Goal: Complete application form

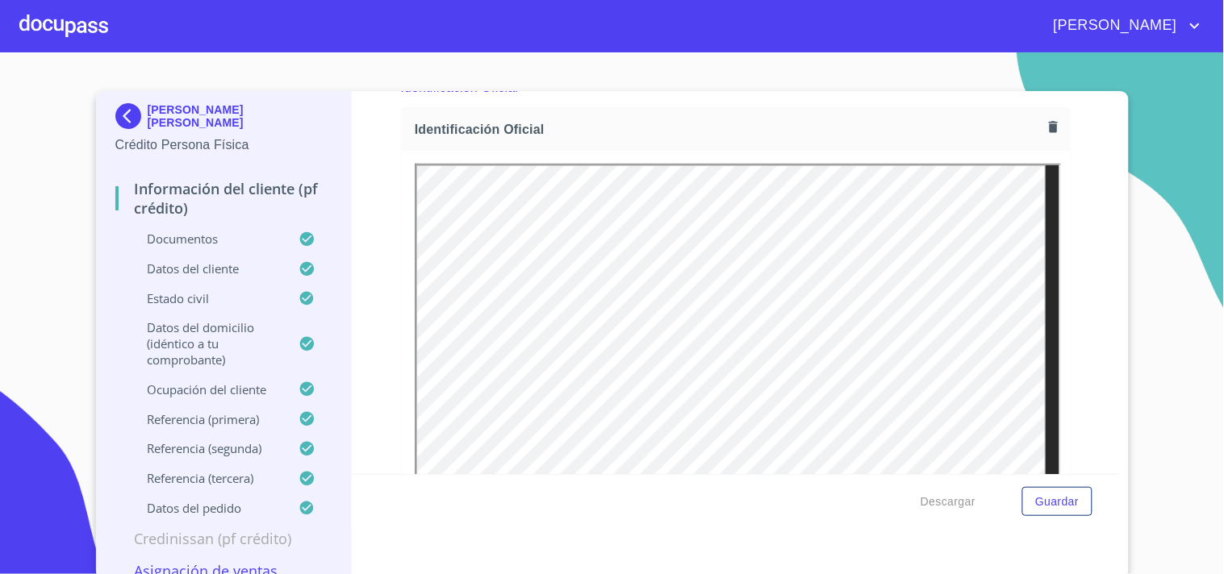
scroll to position [269, 0]
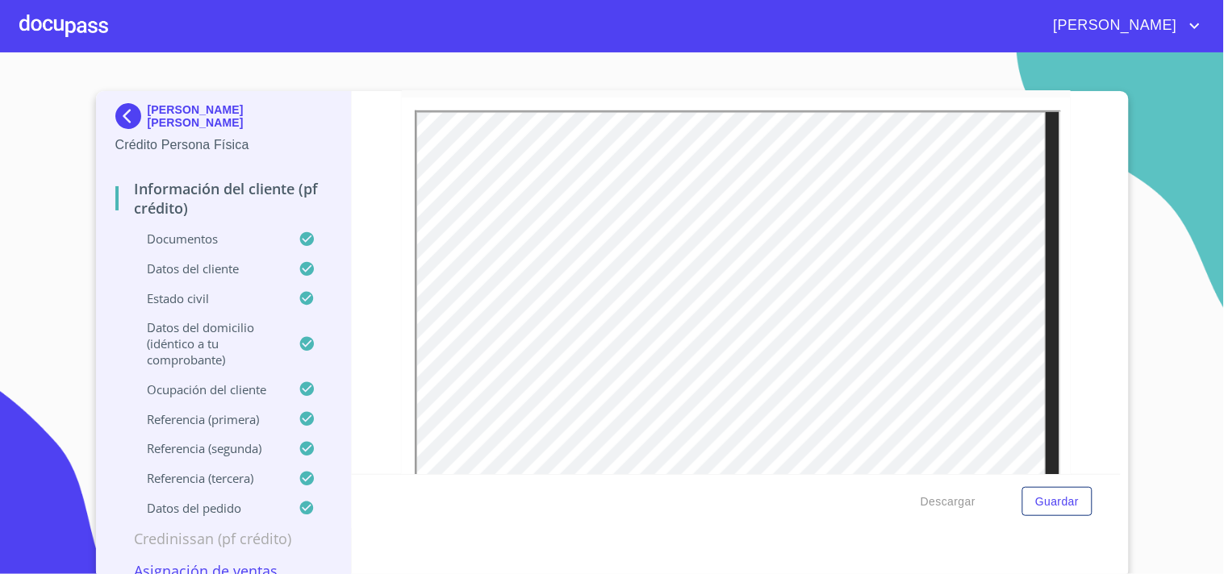
click at [74, 27] on div at bounding box center [63, 26] width 89 height 52
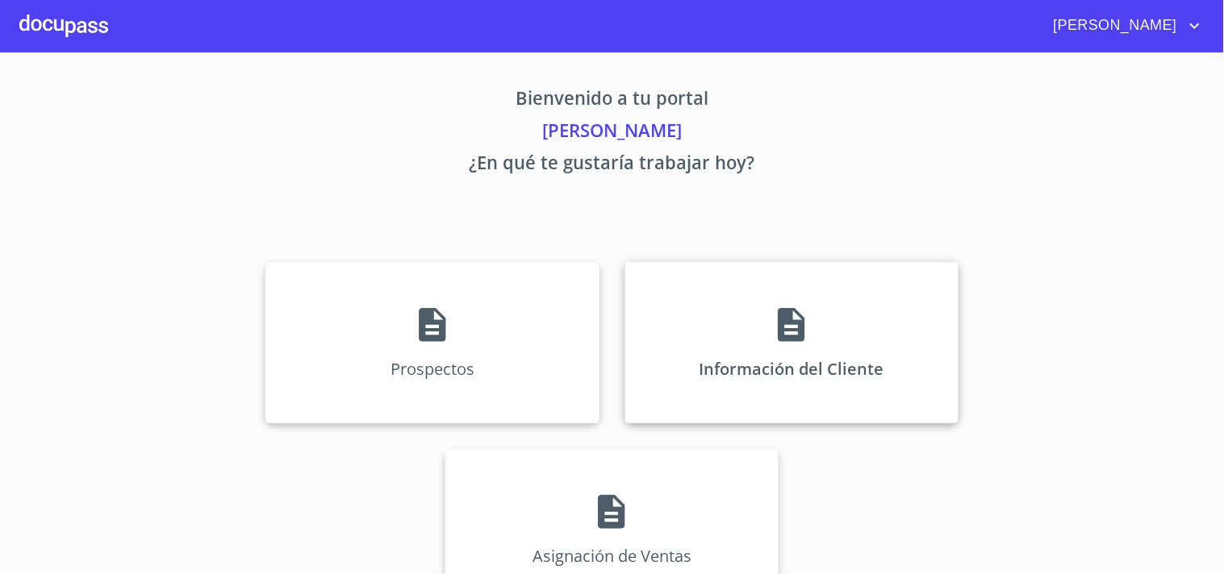
click at [837, 356] on div "Información del Cliente" at bounding box center [791, 342] width 333 height 161
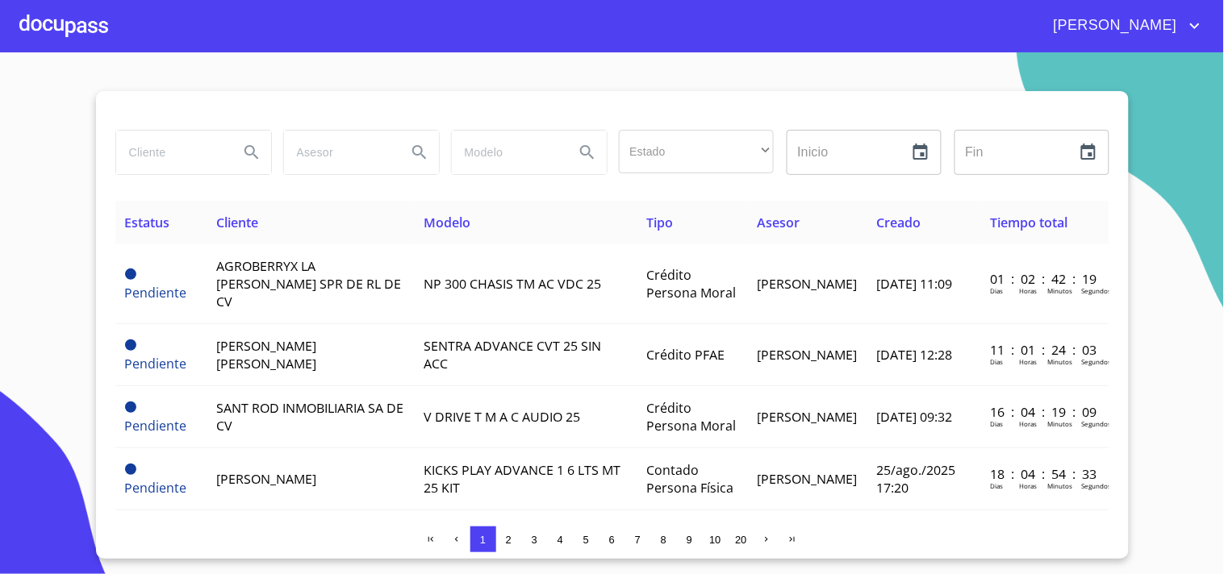
click at [181, 155] on input "search" at bounding box center [171, 153] width 110 height 44
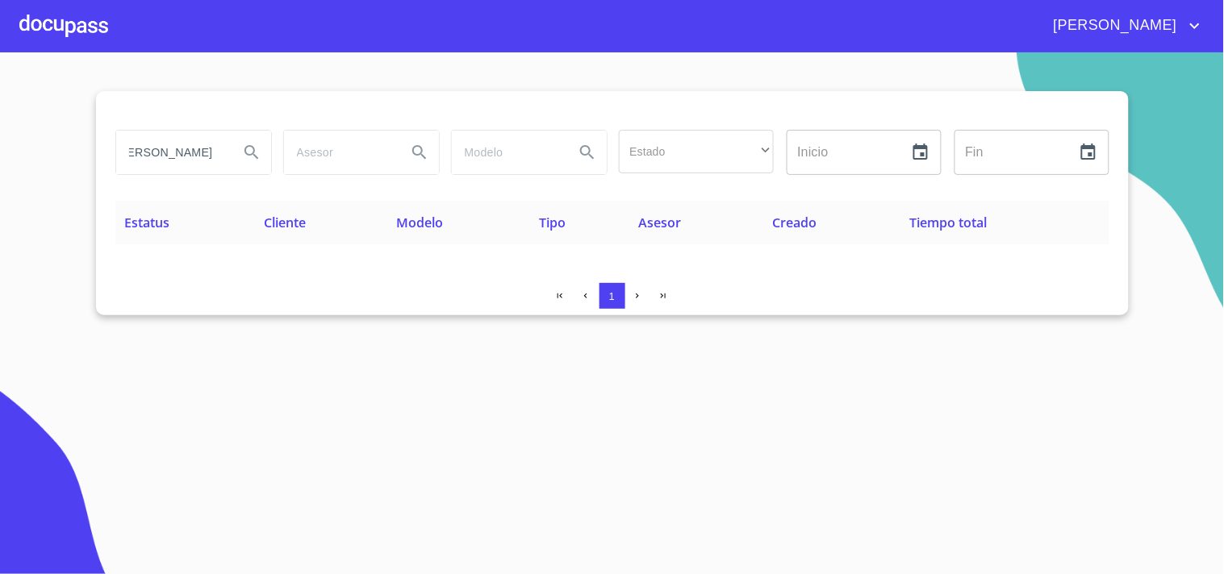
scroll to position [0, 23]
type input "[PERSON_NAME]"
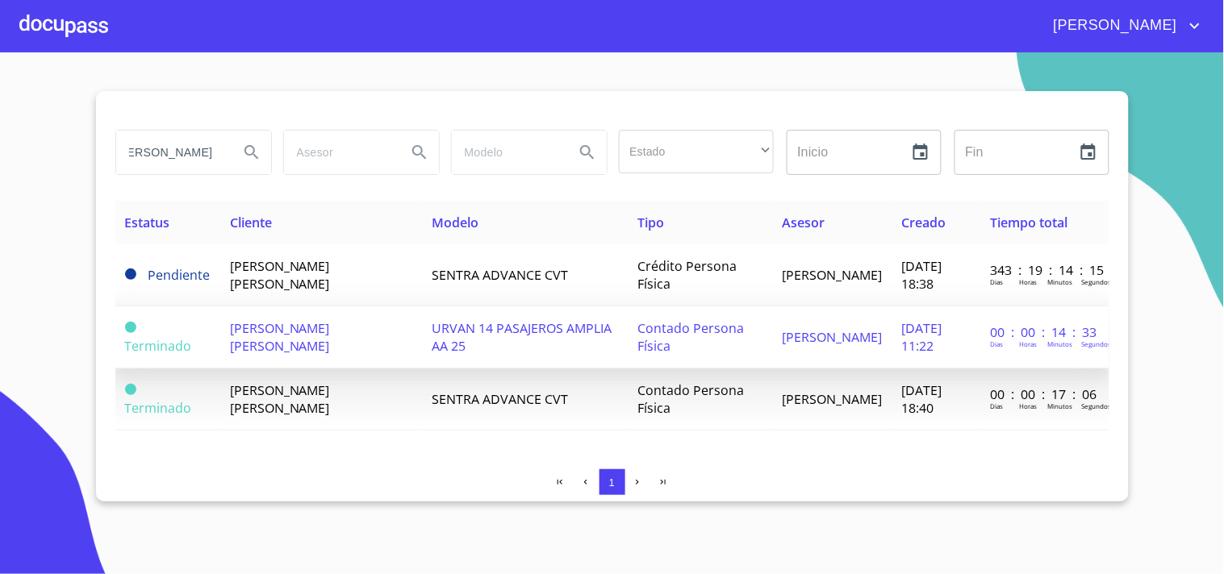
click at [469, 337] on td "URVAN 14 PASAJEROS AMPLIA AA 25" at bounding box center [525, 338] width 207 height 62
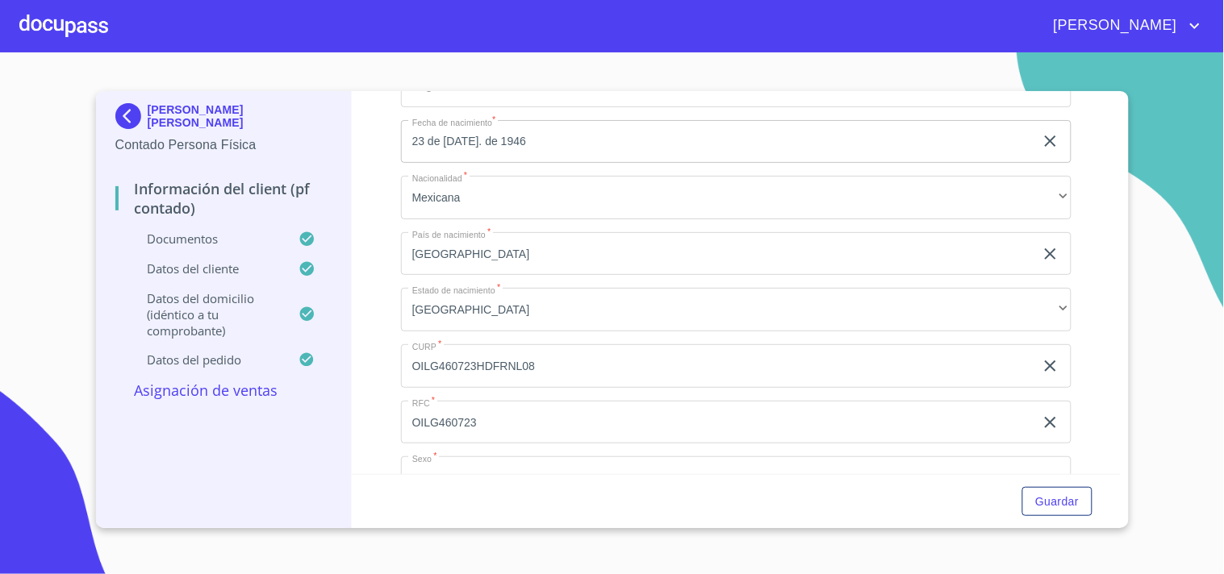
scroll to position [2828, 0]
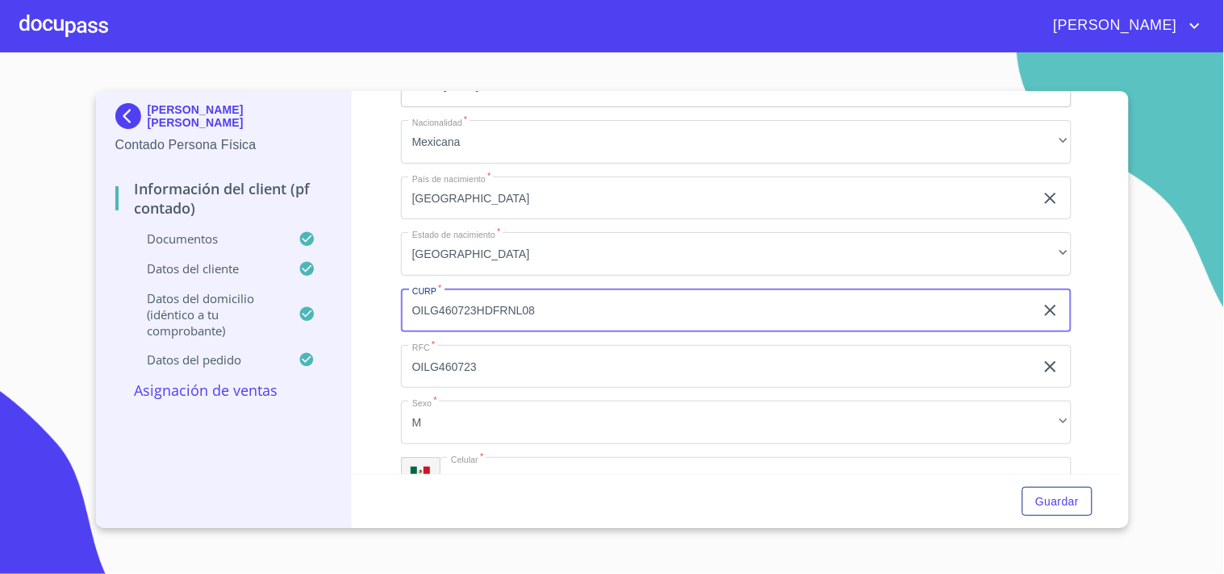
drag, startPoint x: 535, startPoint y: 309, endPoint x: 390, endPoint y: 301, distance: 145.4
click at [390, 301] on div "Información del Client (PF contado) Documentos Documento de identificación   * …" at bounding box center [736, 282] width 769 height 383
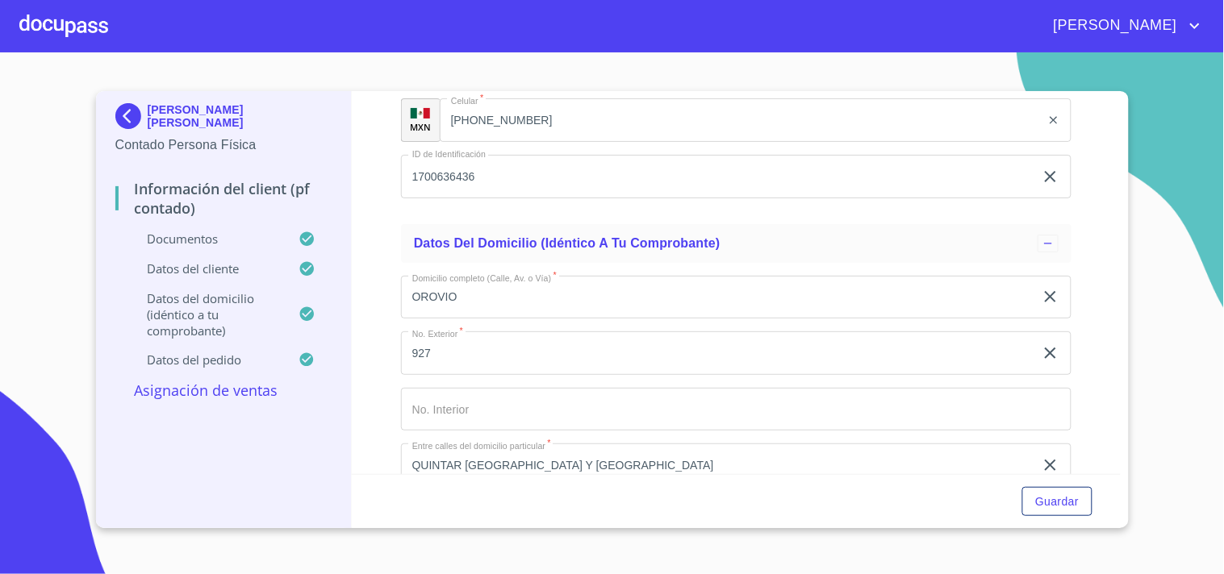
scroll to position [3277, 0]
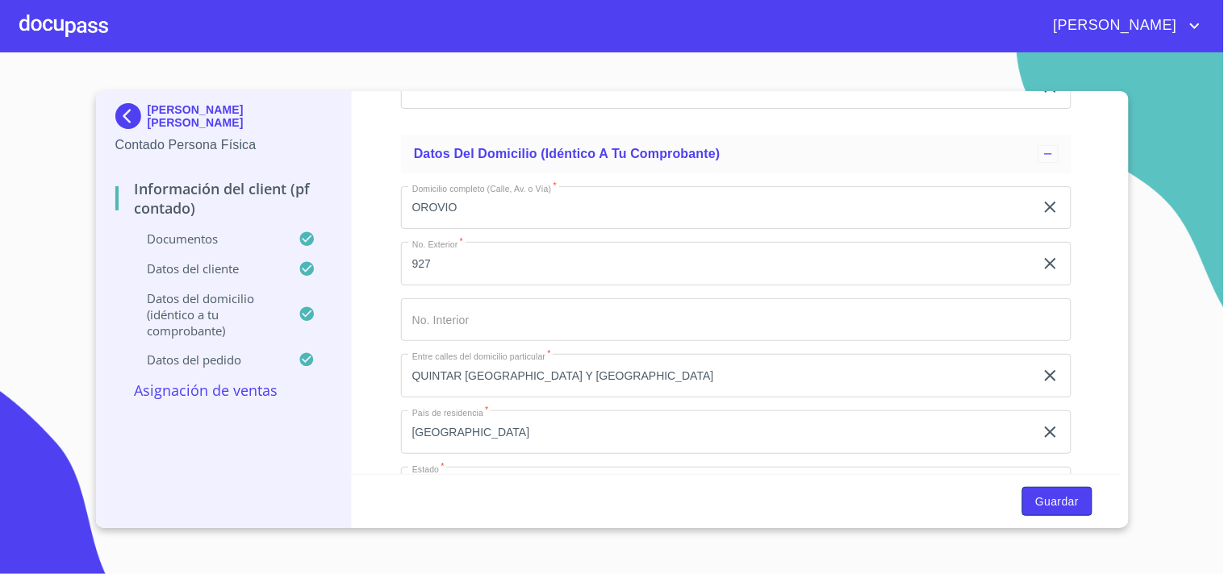
click at [1070, 502] on span "Guardar" at bounding box center [1057, 502] width 44 height 20
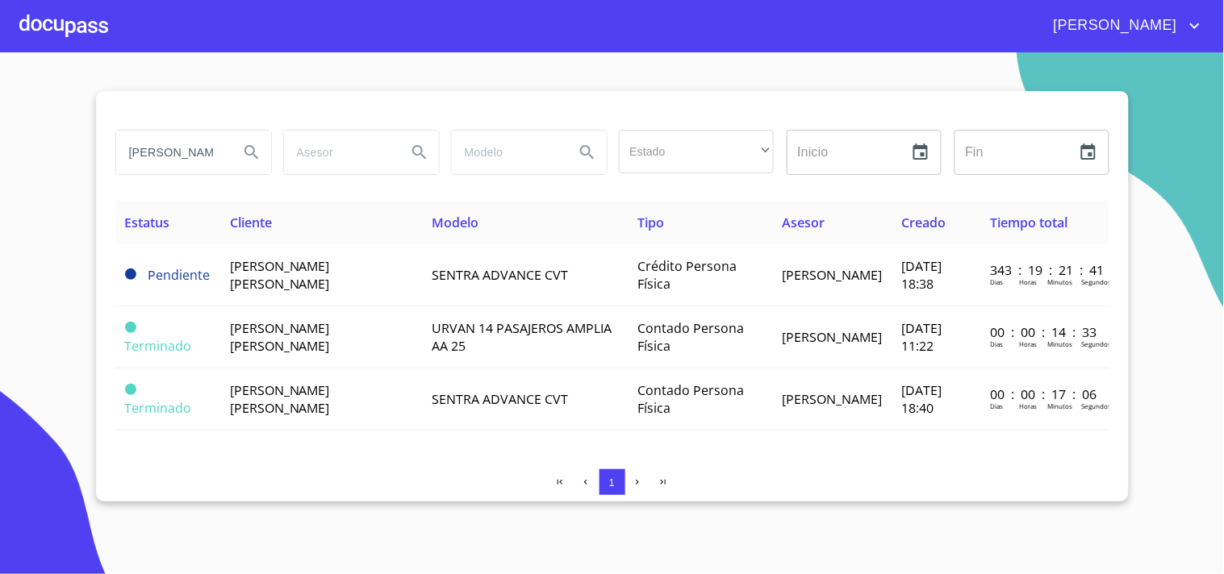
click at [66, 26] on div at bounding box center [63, 26] width 89 height 52
